Goal: Transaction & Acquisition: Obtain resource

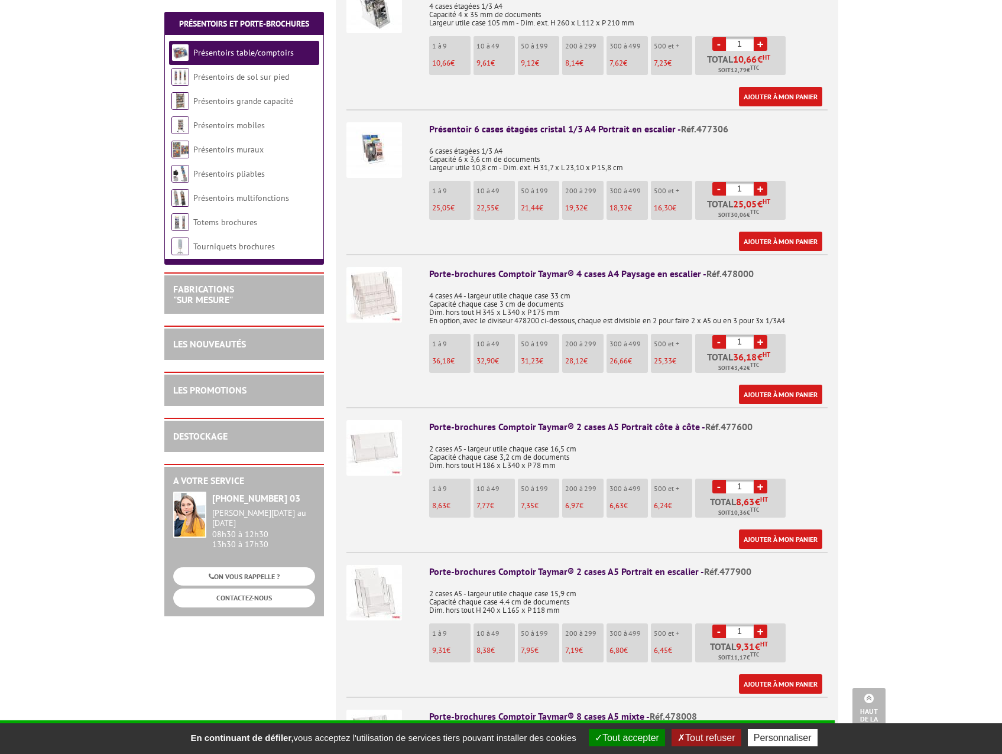
scroll to position [1418, 0]
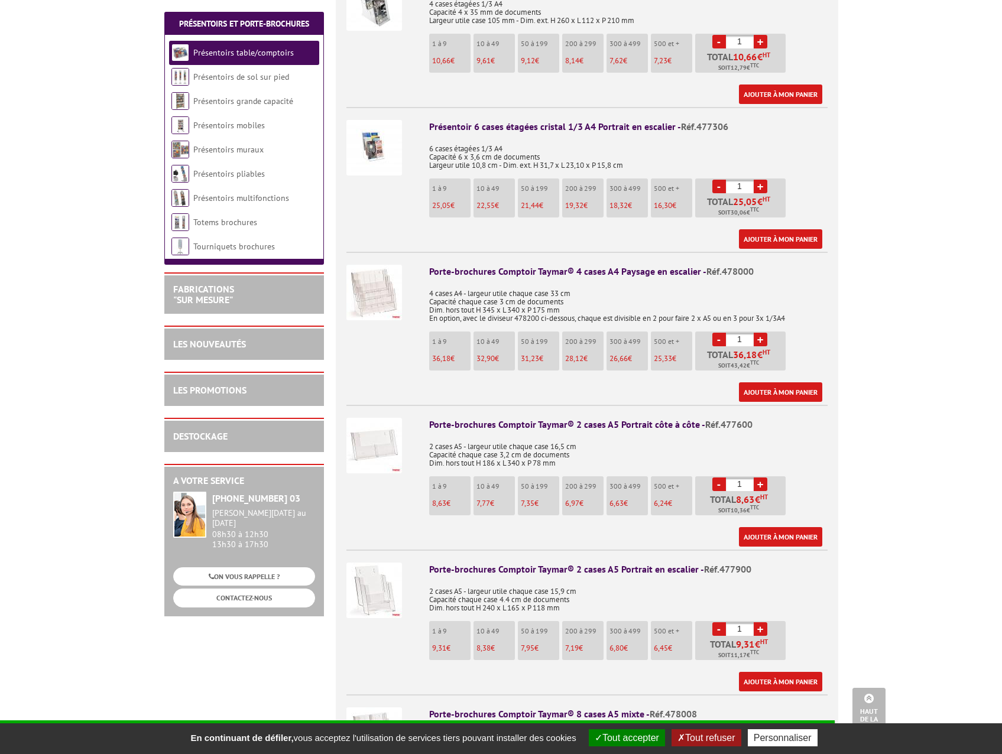
click at [759, 622] on link "+" at bounding box center [760, 629] width 14 height 14
click at [762, 622] on link "+" at bounding box center [760, 629] width 14 height 14
type input "3"
click at [783, 672] on link "Ajouter à mon panier" at bounding box center [780, 681] width 83 height 19
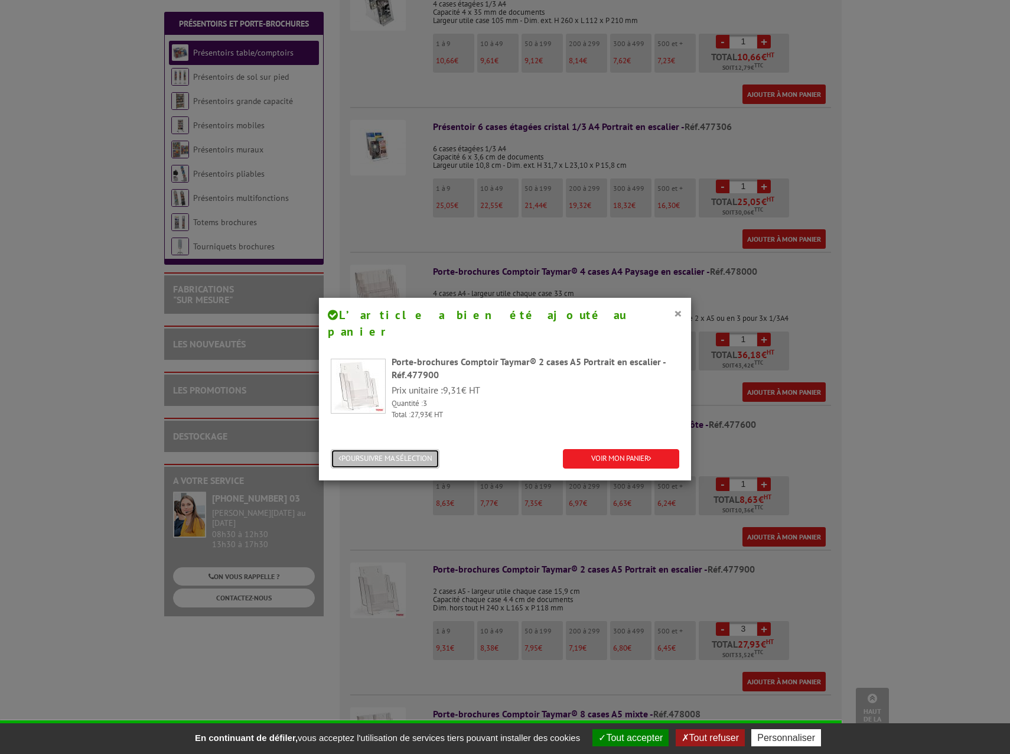
click at [396, 449] on button "POURSUIVRE MA SÉLECTION" at bounding box center [385, 458] width 109 height 19
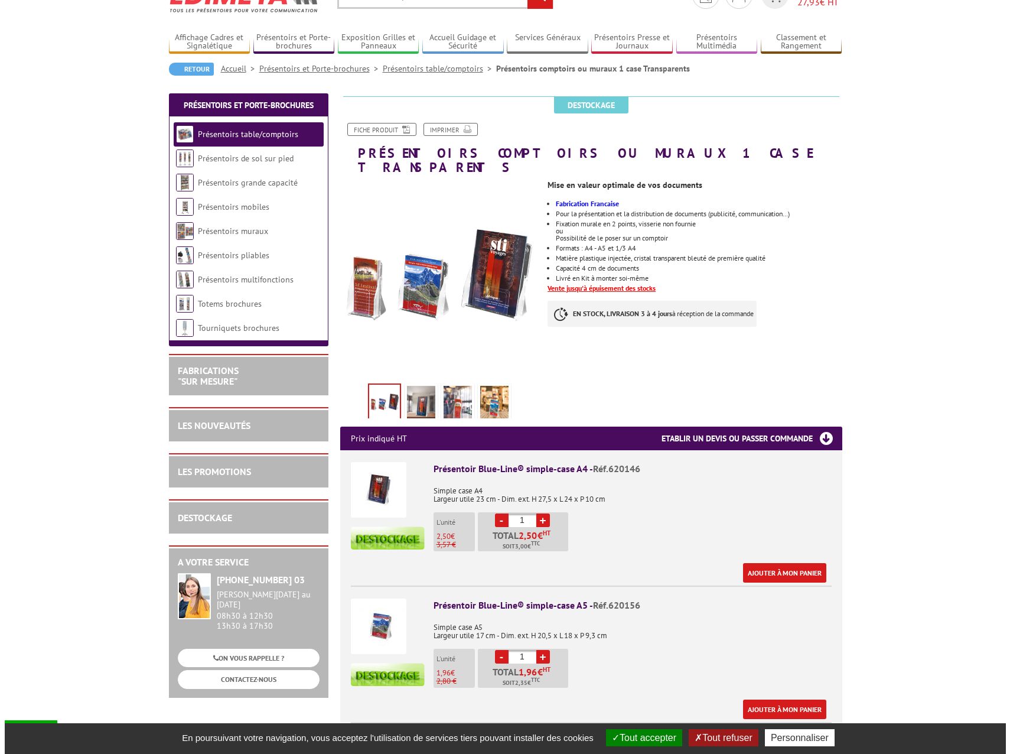
scroll to position [118, 0]
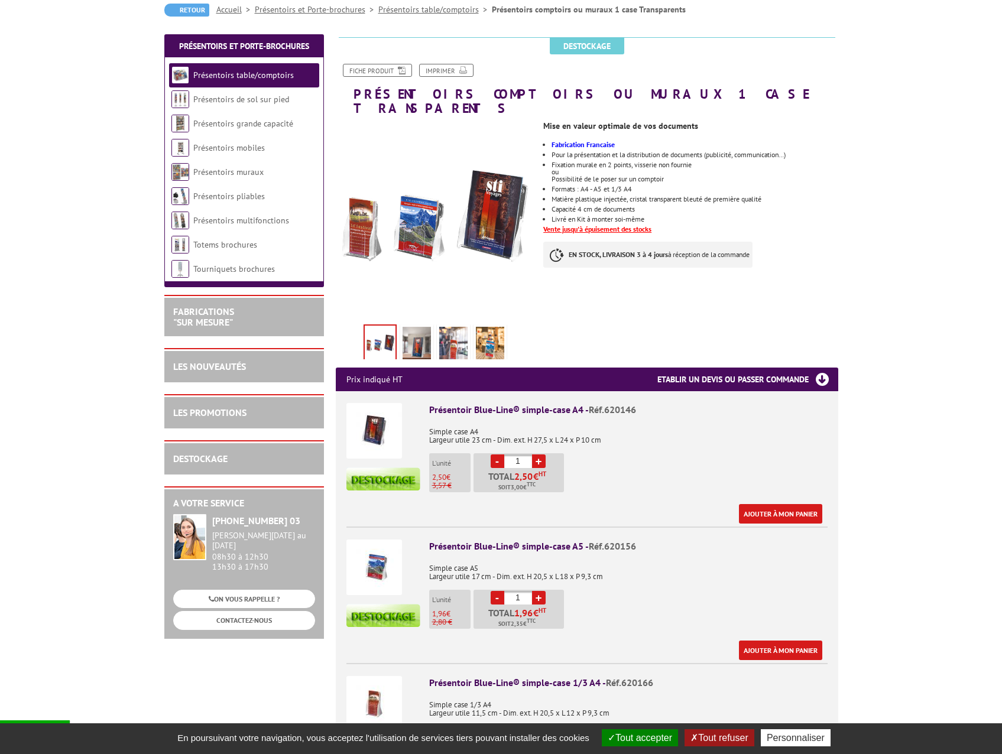
click at [656, 570] on div "Présentoir Blue-Line® simple-case A5 - Réf.620156 Simple case A5 Largeur utile …" at bounding box center [628, 599] width 398 height 121
click at [538, 591] on link "+" at bounding box center [539, 598] width 14 height 14
type input "3"
click at [768, 641] on link "Ajouter à mon panier" at bounding box center [780, 650] width 83 height 19
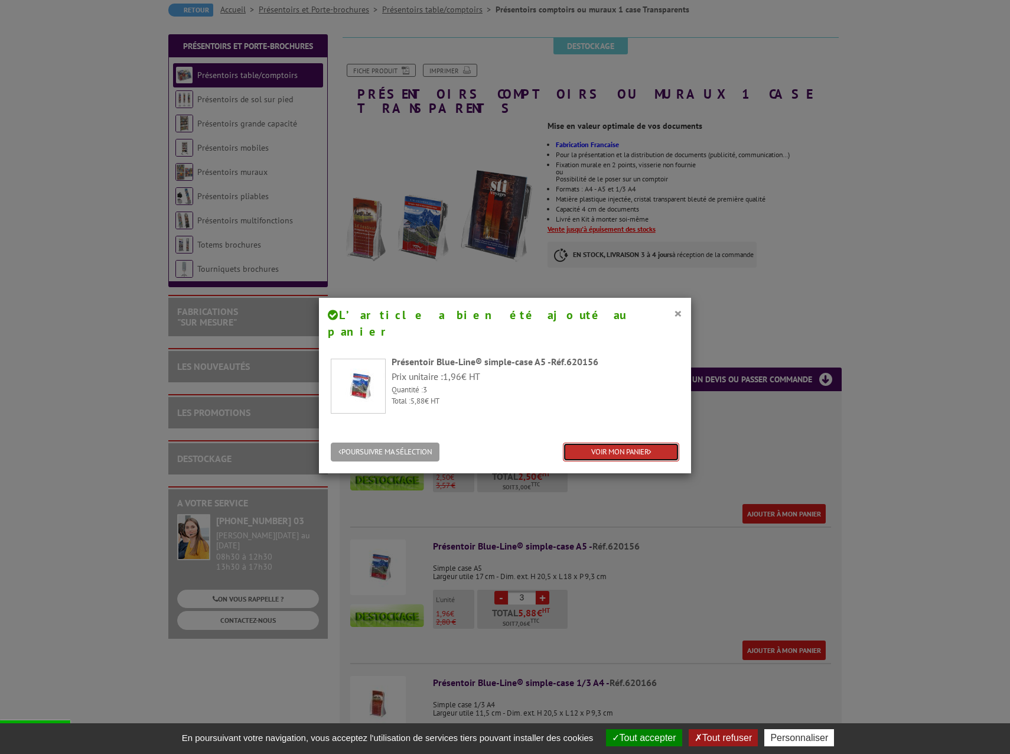
click at [600, 443] on link "VOIR MON PANIER" at bounding box center [621, 452] width 116 height 19
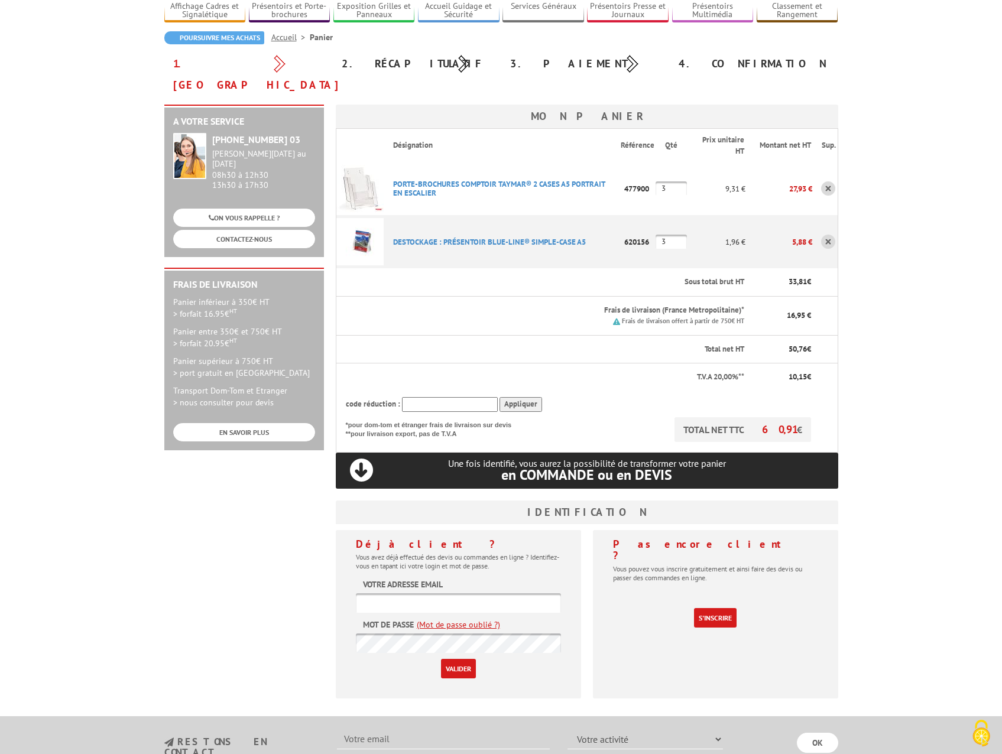
scroll to position [118, 0]
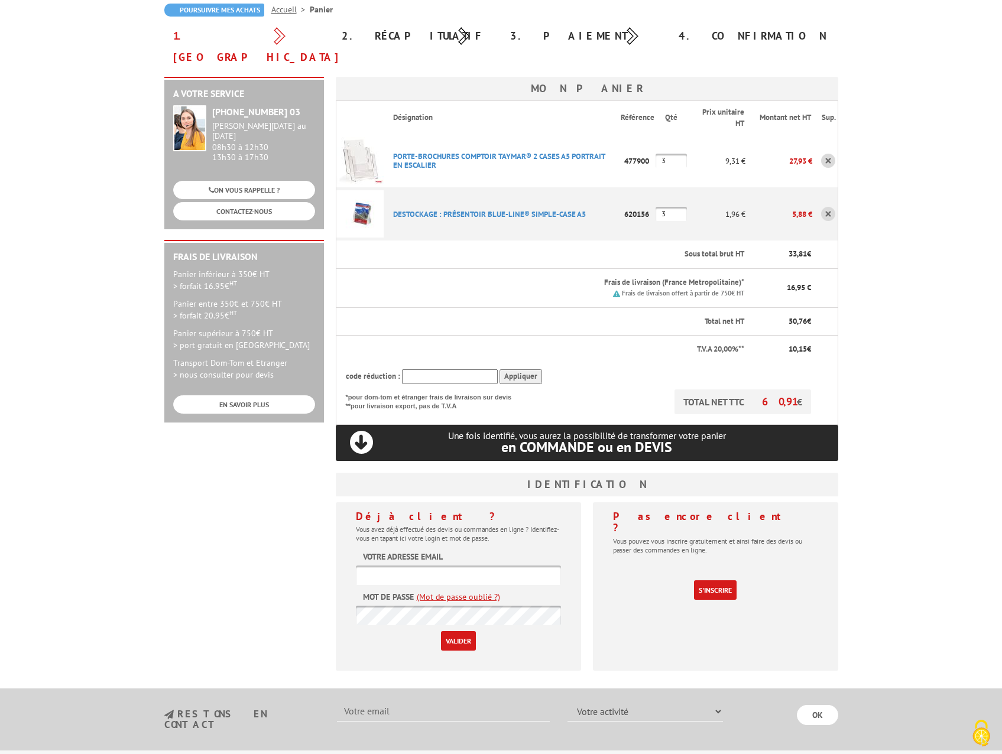
click at [401, 565] on input "text" at bounding box center [458, 574] width 205 height 19
type input "[PERSON_NAME][EMAIL_ADDRESS][DOMAIN_NAME]"
click at [446, 631] on input "Valider" at bounding box center [458, 640] width 35 height 19
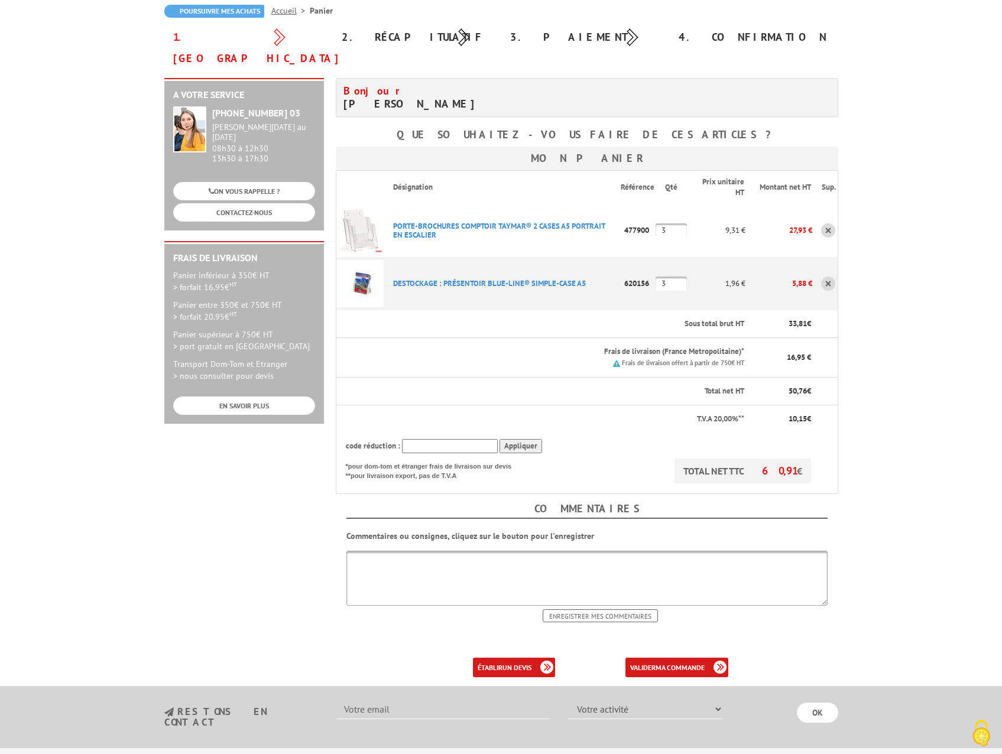
scroll to position [118, 0]
click at [502, 662] on b "un devis" at bounding box center [516, 666] width 29 height 9
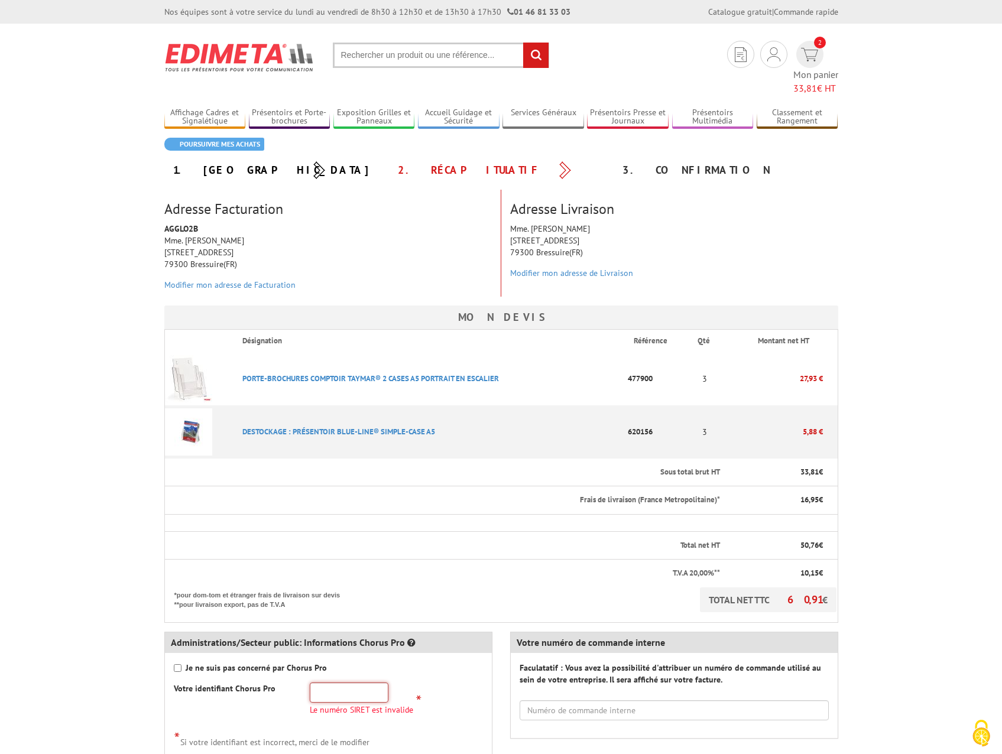
click at [355, 682] on input "text" at bounding box center [349, 692] width 79 height 20
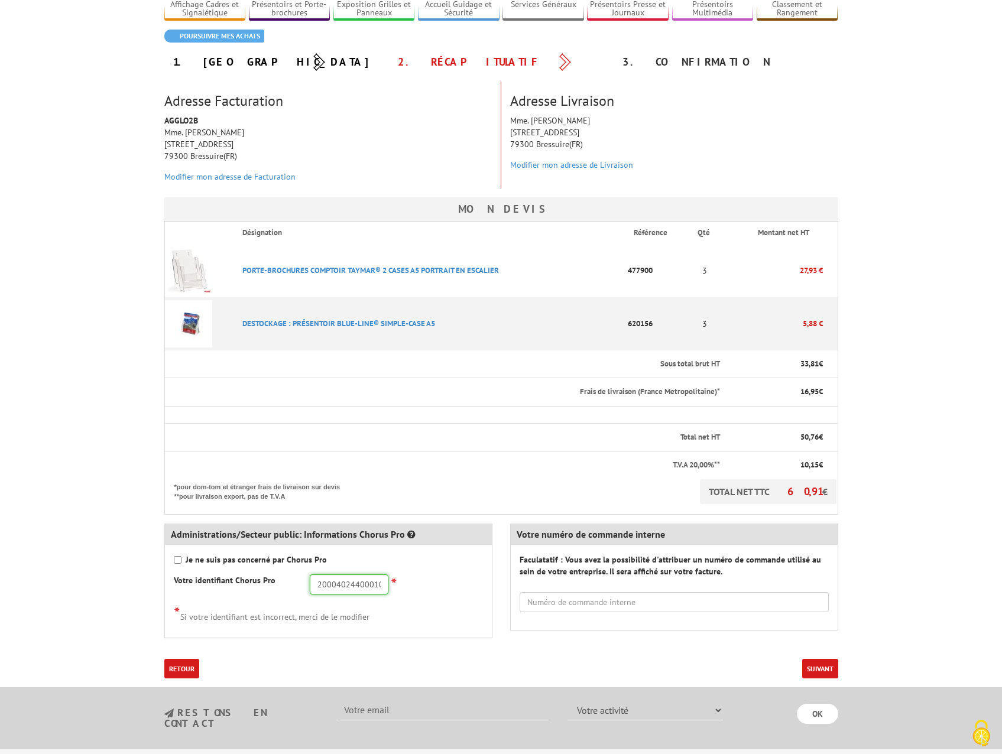
scroll to position [118, 0]
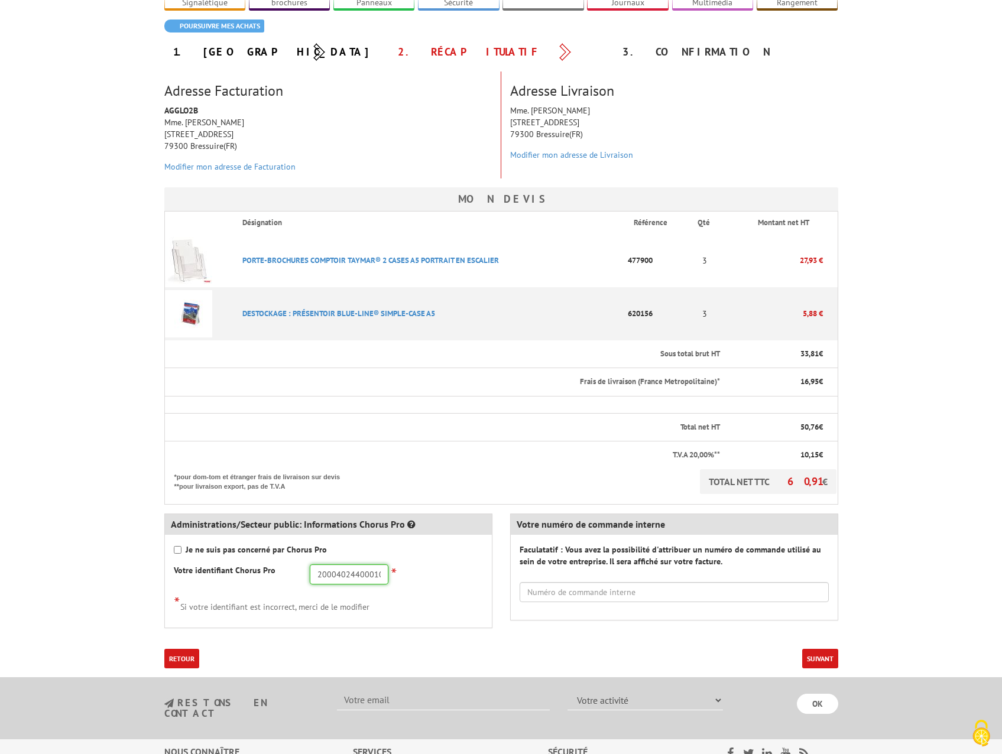
type input "20004024400010"
click at [823, 649] on button "Suivant" at bounding box center [820, 658] width 36 height 19
